Goal: Complete application form

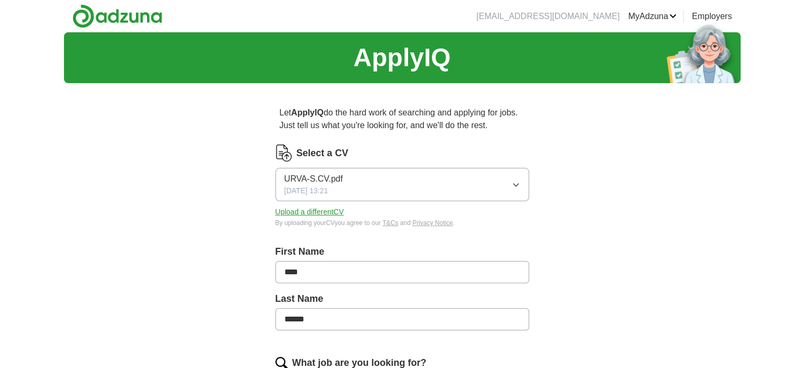
click at [519, 181] on icon "button" at bounding box center [516, 184] width 8 height 8
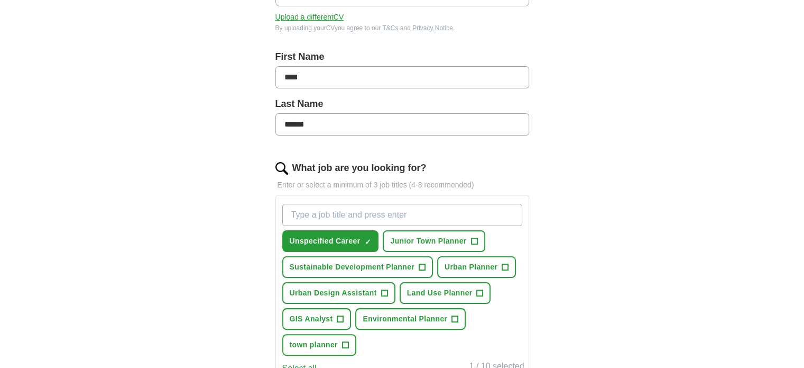
scroll to position [197, 0]
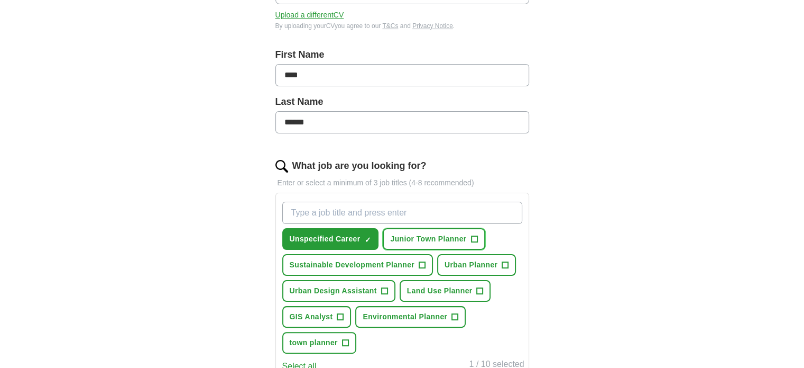
click at [441, 234] on span "Junior Town Planner" at bounding box center [428, 238] width 76 height 11
click at [381, 263] on span "Sustainable Development Planner" at bounding box center [352, 264] width 125 height 11
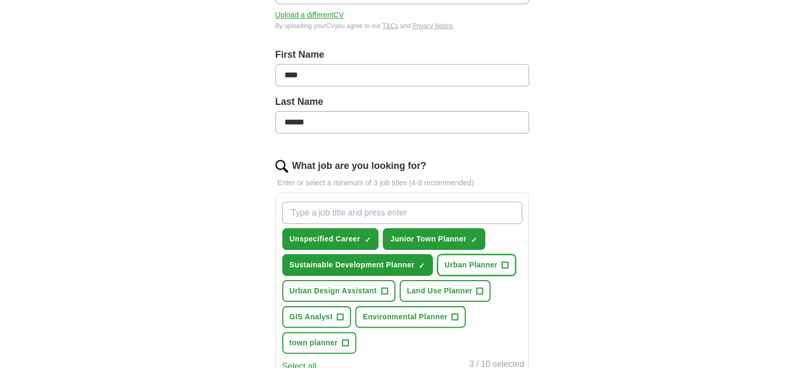
click at [462, 261] on span "Urban Planner" at bounding box center [471, 264] width 53 height 11
click at [364, 286] on span "Urban Design Assistant" at bounding box center [333, 290] width 87 height 11
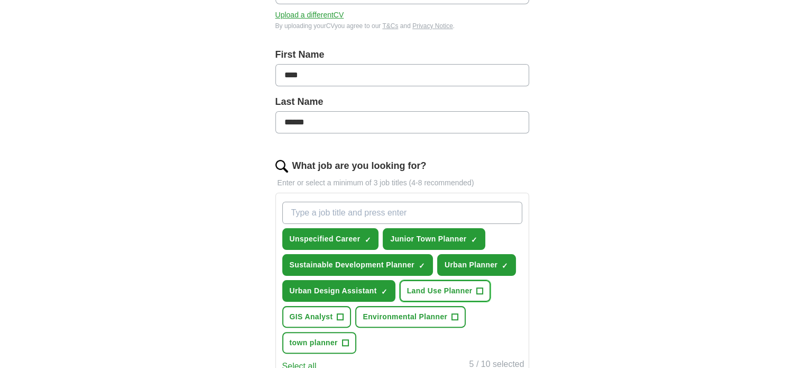
click at [423, 289] on span "Land Use Planner" at bounding box center [440, 290] width 66 height 11
click at [315, 315] on span "GIS Analyst" at bounding box center [311, 316] width 43 height 11
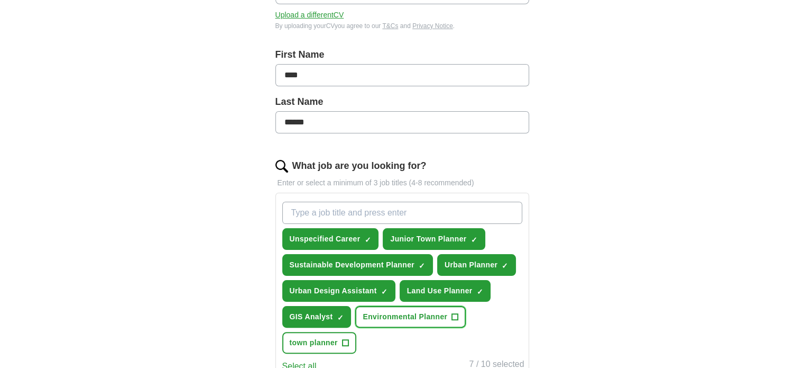
click at [401, 311] on span "Environmental Planner" at bounding box center [405, 316] width 85 height 11
click at [320, 337] on span "town planner" at bounding box center [314, 342] width 48 height 11
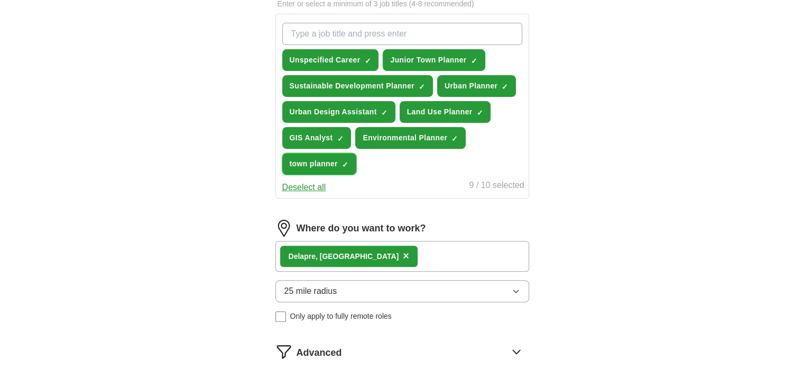
scroll to position [392, 0]
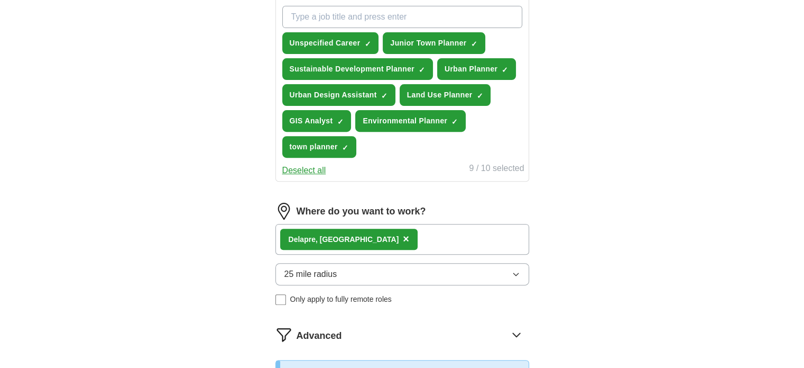
click at [512, 271] on icon "button" at bounding box center [516, 274] width 8 height 8
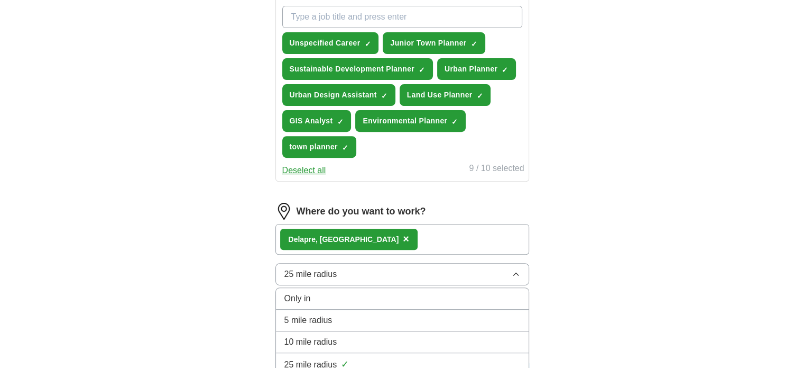
click at [467, 335] on div "10 mile radius" at bounding box center [403, 341] width 236 height 13
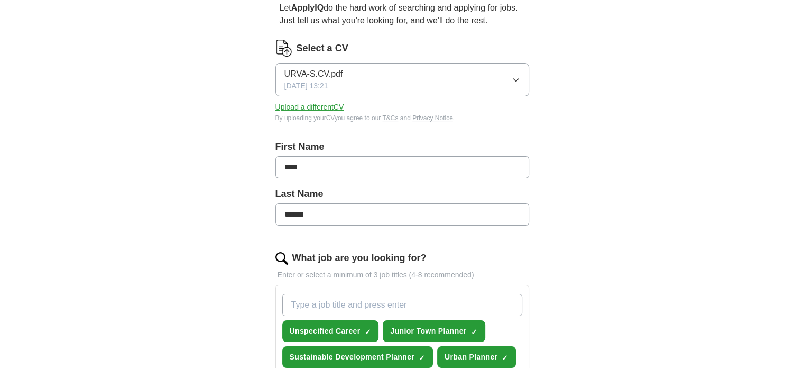
scroll to position [97, 0]
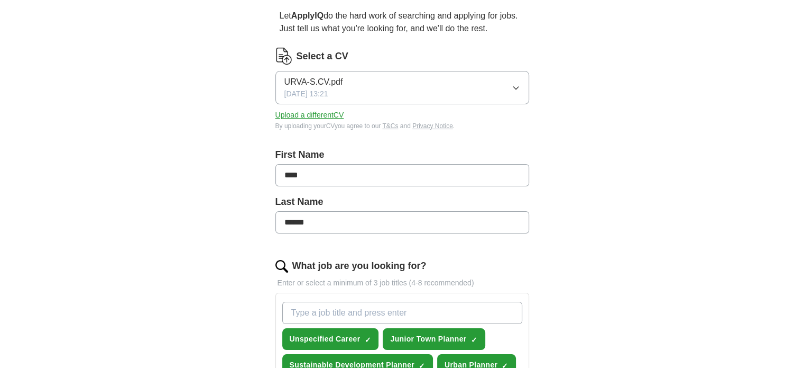
click at [316, 80] on span "URVA-S.CV.pdf" at bounding box center [314, 82] width 59 height 13
click at [313, 114] on span "URVA-S.CV.pdf" at bounding box center [314, 118] width 59 height 13
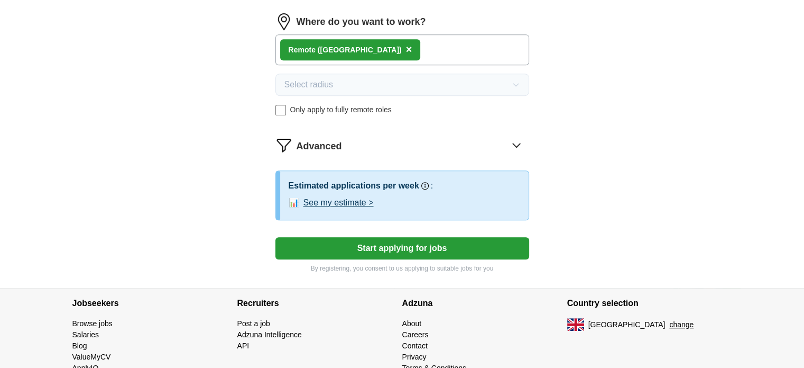
scroll to position [600, 0]
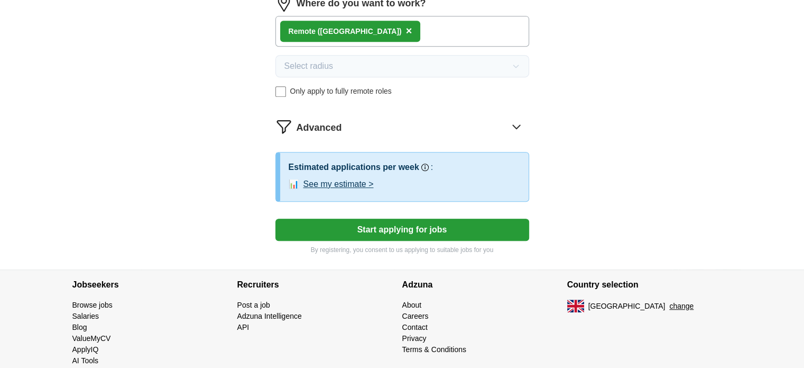
click at [392, 226] on button "Start applying for jobs" at bounding box center [403, 229] width 254 height 22
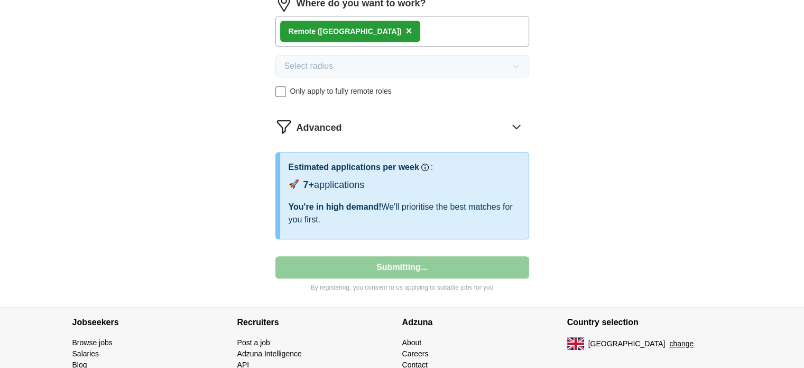
select select "**"
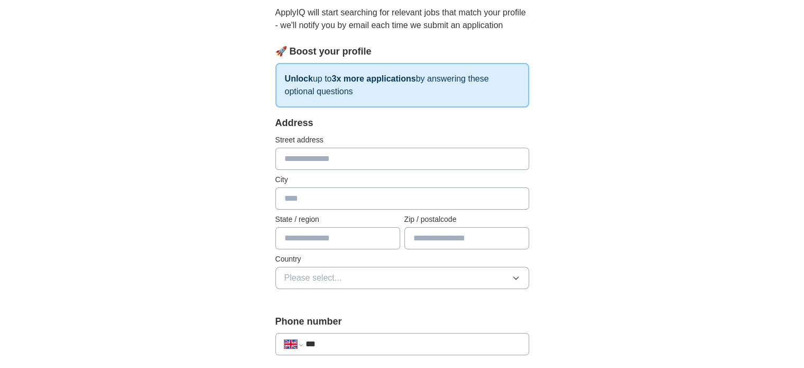
scroll to position [107, 0]
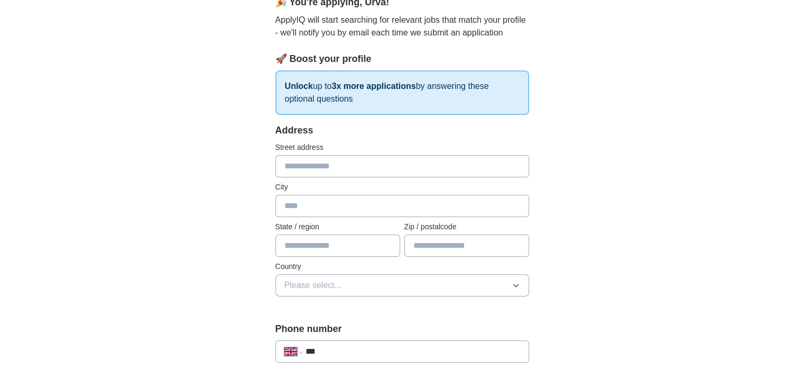
click at [363, 167] on input "text" at bounding box center [403, 166] width 254 height 22
type input "**********"
type input "*******"
click at [349, 244] on input "text" at bounding box center [338, 245] width 125 height 22
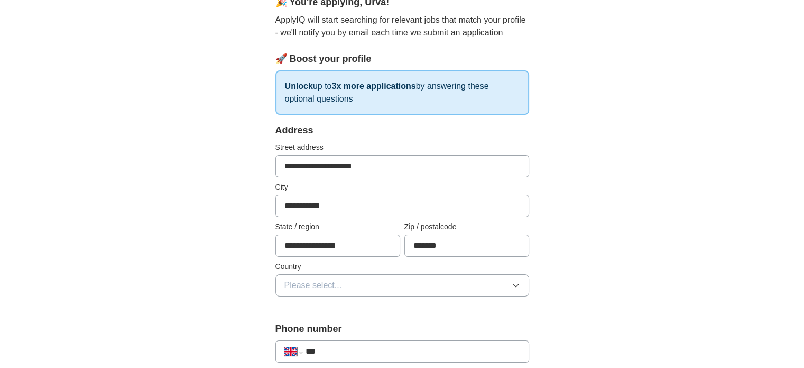
type input "**********"
click at [514, 286] on icon "button" at bounding box center [516, 285] width 8 height 8
click at [488, 299] on li "[GEOGRAPHIC_DATA]" at bounding box center [402, 310] width 253 height 22
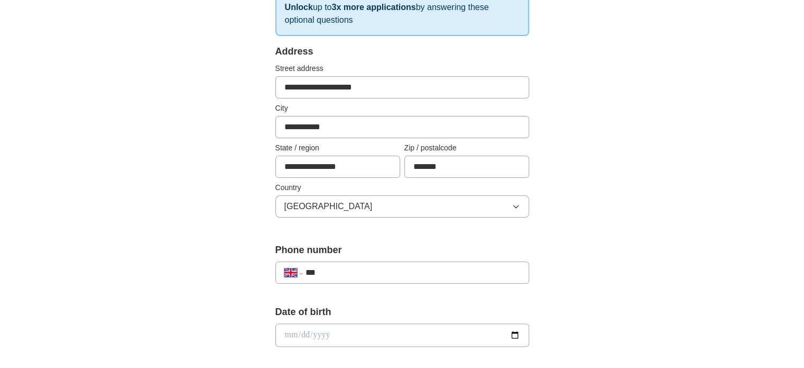
scroll to position [188, 0]
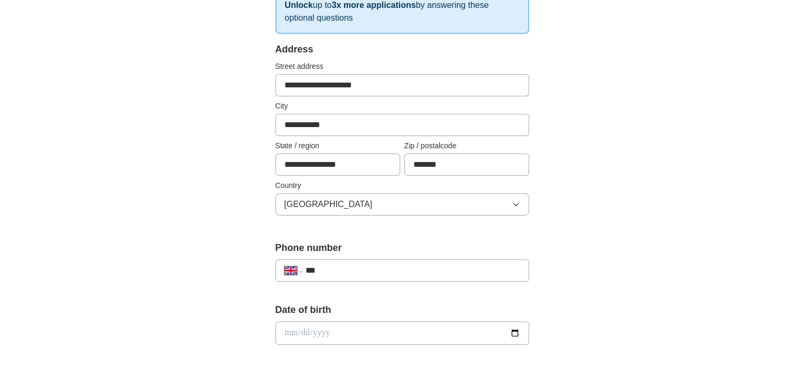
click at [482, 273] on input "***" at bounding box center [412, 270] width 215 height 13
type input "**********"
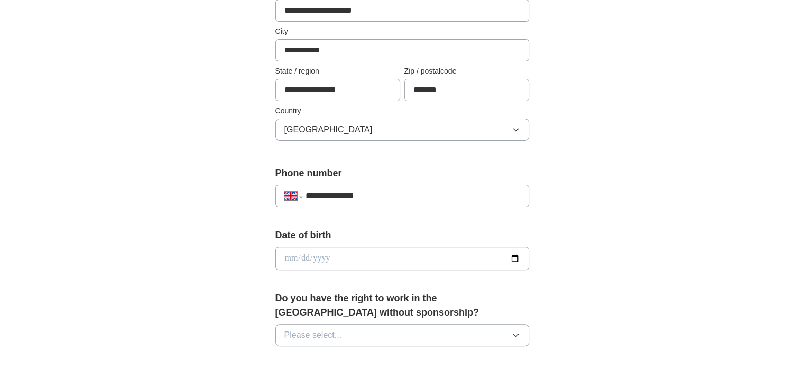
scroll to position [270, 0]
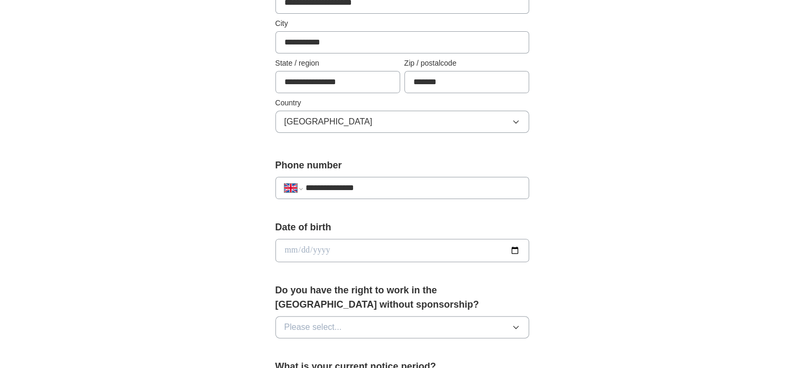
click at [394, 248] on input "date" at bounding box center [403, 250] width 254 height 23
click at [512, 252] on input "date" at bounding box center [403, 250] width 254 height 23
type input "**********"
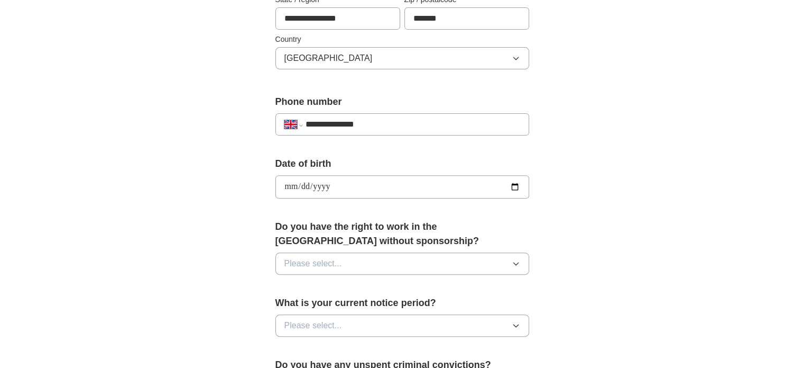
scroll to position [336, 0]
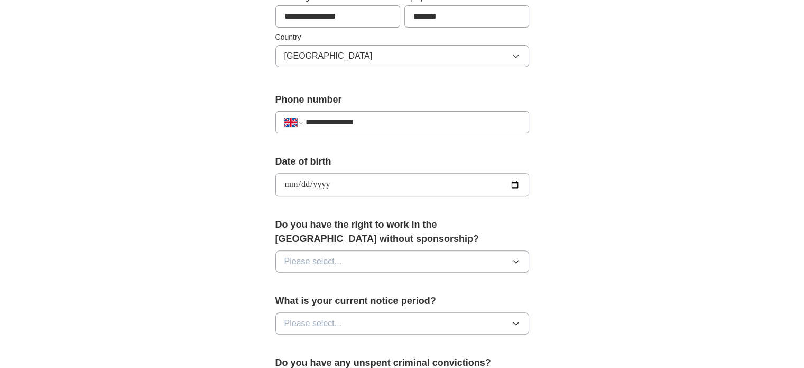
click at [516, 261] on icon "button" at bounding box center [516, 261] width 8 height 8
click at [411, 287] on div "Yes" at bounding box center [403, 285] width 236 height 13
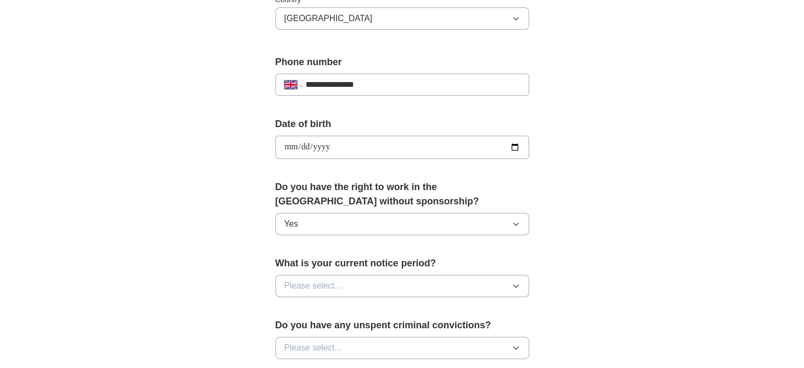
click at [518, 282] on icon "button" at bounding box center [516, 285] width 8 height 8
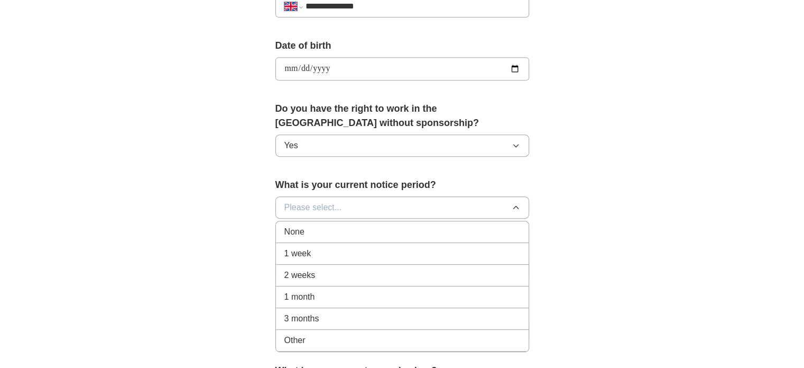
scroll to position [460, 0]
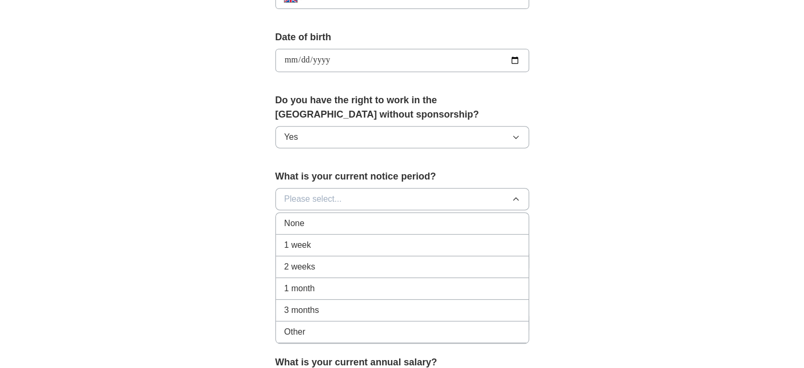
click at [391, 226] on div "None" at bounding box center [403, 223] width 236 height 13
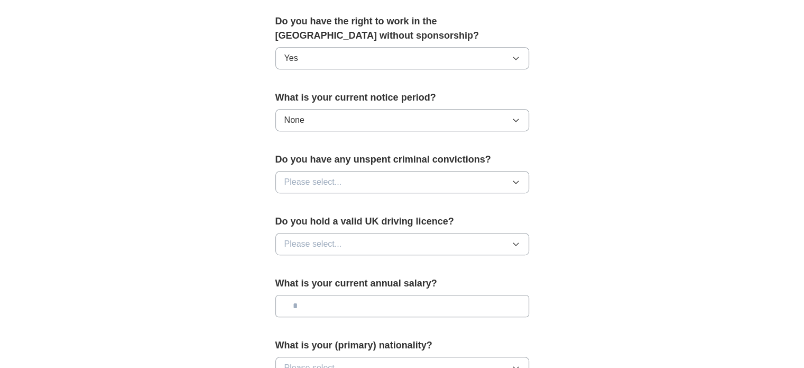
scroll to position [539, 0]
click at [518, 181] on icon "button" at bounding box center [516, 181] width 8 height 8
click at [433, 227] on div "No" at bounding box center [403, 227] width 236 height 13
click at [521, 237] on button "Please select..." at bounding box center [403, 243] width 254 height 22
click at [415, 297] on li "No" at bounding box center [402, 290] width 253 height 22
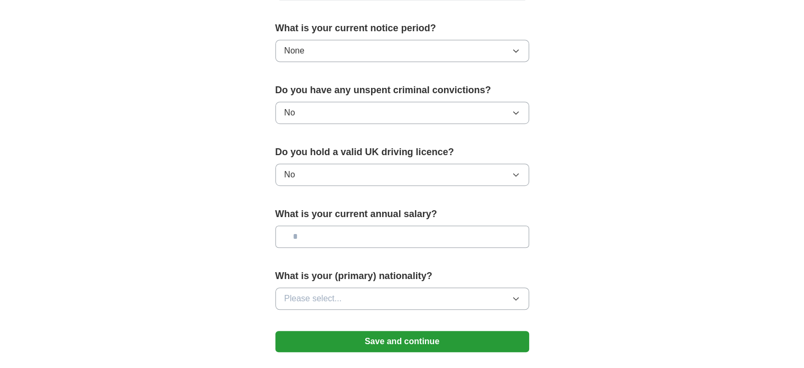
scroll to position [611, 0]
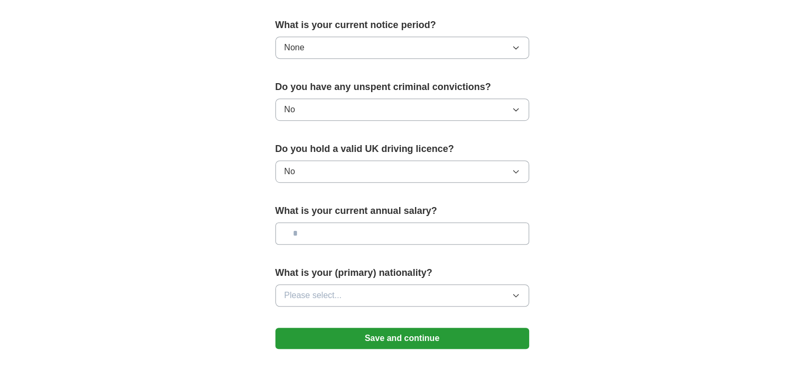
click at [509, 291] on button "Please select..." at bounding box center [403, 295] width 254 height 22
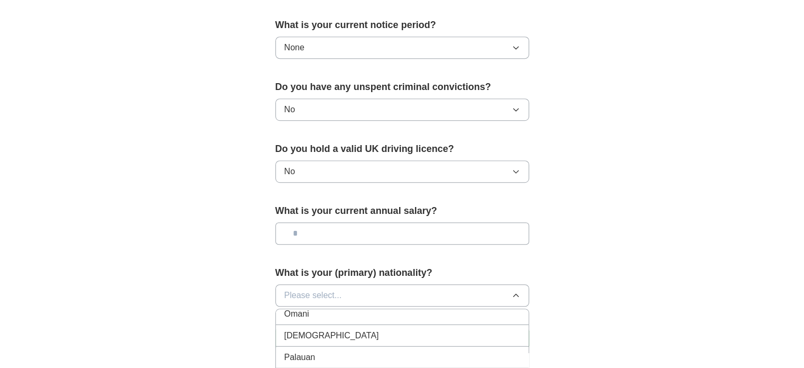
scroll to position [2909, 0]
click at [456, 332] on div "[DEMOGRAPHIC_DATA]" at bounding box center [403, 338] width 236 height 13
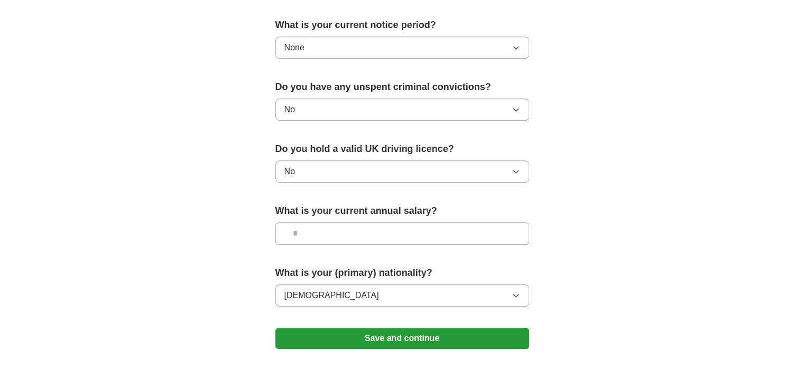
click at [452, 329] on button "Save and continue" at bounding box center [403, 337] width 254 height 21
